Goal: Use online tool/utility: Use online tool/utility

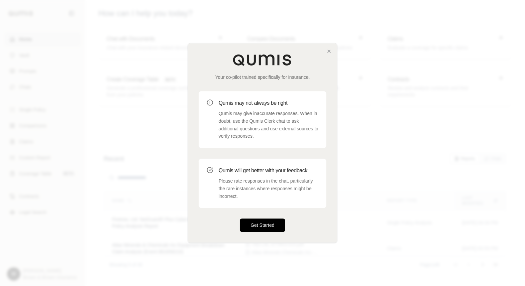
click at [266, 226] on button "Get Started" at bounding box center [262, 225] width 45 height 13
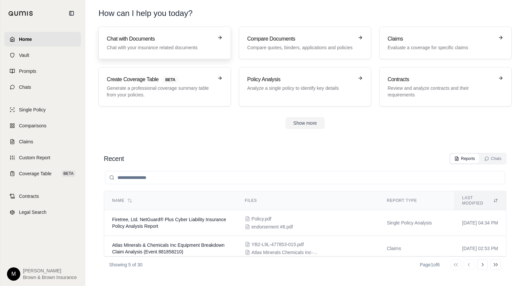
click at [139, 44] on p "Chat with your insurance related documents" at bounding box center [160, 47] width 106 height 7
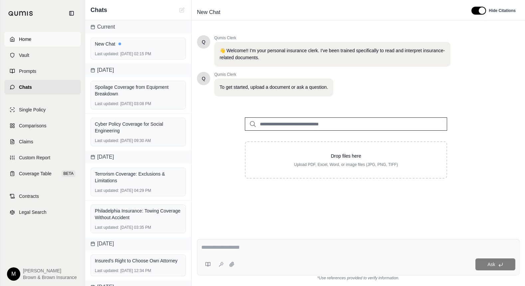
click at [23, 38] on span "Home" at bounding box center [25, 39] width 12 height 7
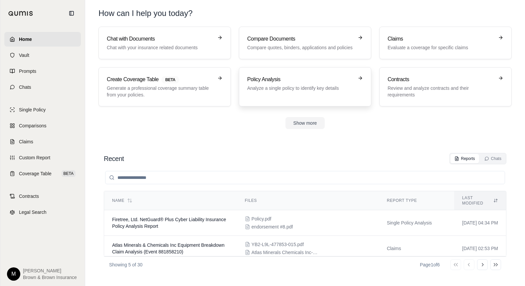
click at [302, 82] on h3 "Policy Analysis" at bounding box center [300, 80] width 106 height 8
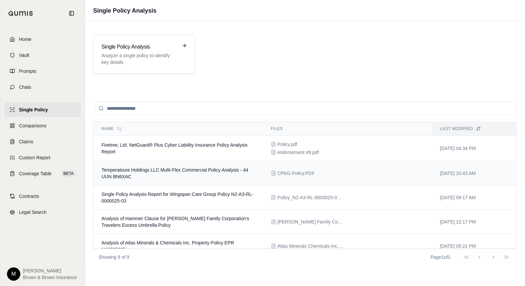
click at [170, 171] on span "Temperatsure Holdings LLC Multi-Flex Commercial Policy Analysis - 44 UUN BN6XAC" at bounding box center [174, 173] width 147 height 12
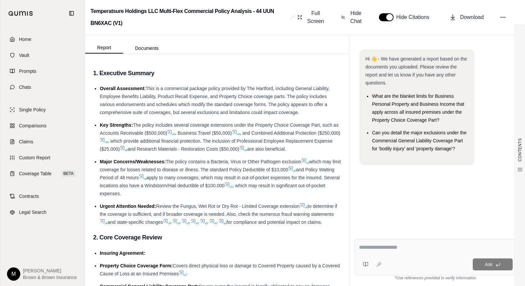
drag, startPoint x: 362, startPoint y: 248, endPoint x: 363, endPoint y: 242, distance: 6.0
click at [362, 247] on textarea at bounding box center [436, 248] width 154 height 8
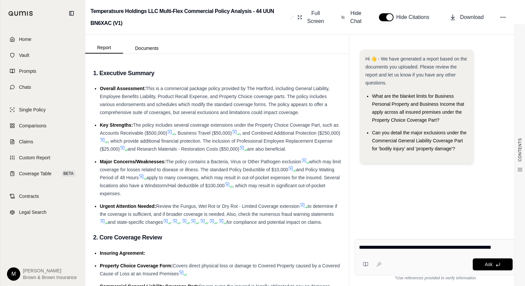
type textarea "**********"
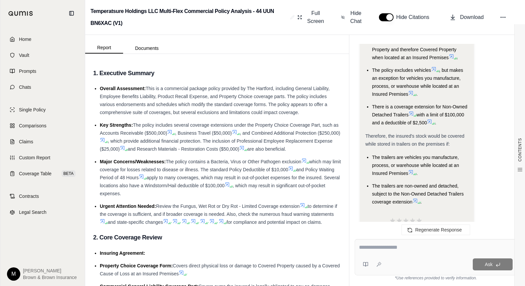
scroll to position [1529, 0]
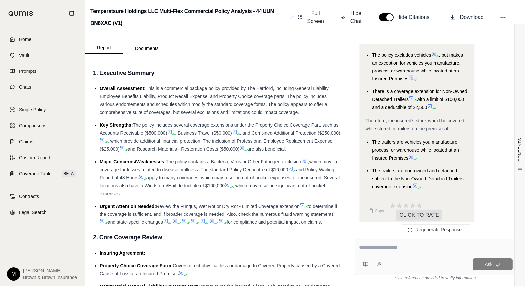
click at [390, 244] on textarea at bounding box center [436, 248] width 154 height 8
type textarea "**********"
